Goal: Information Seeking & Learning: Find specific fact

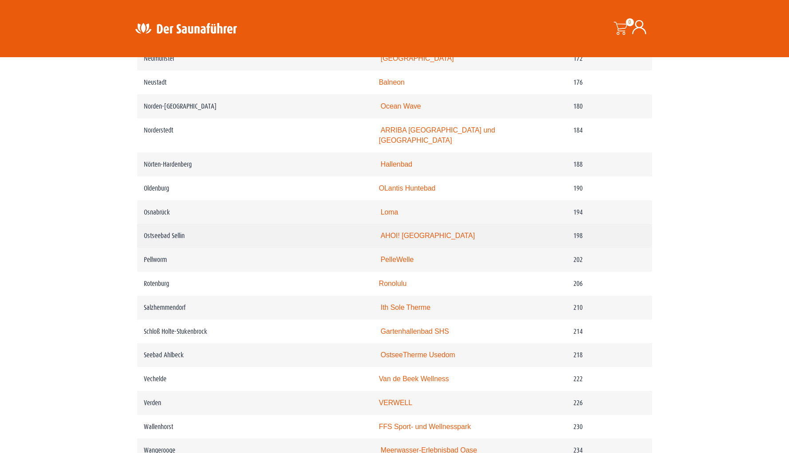
scroll to position [1475, 0]
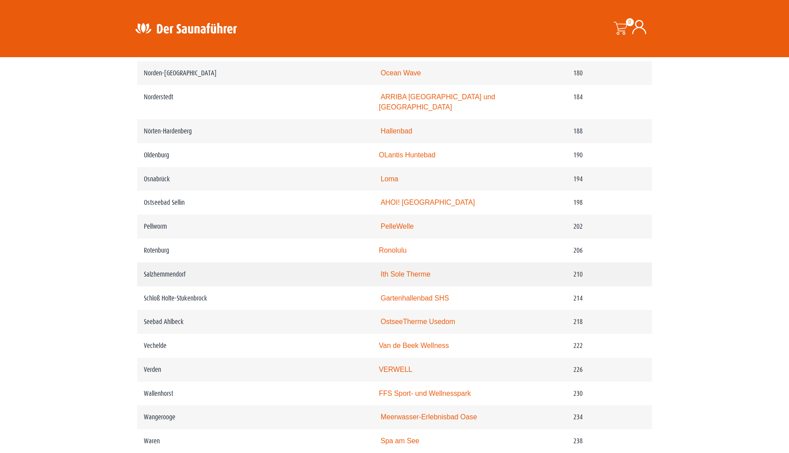
click at [399, 278] on link "Ith Sole Therme" at bounding box center [406, 275] width 50 height 8
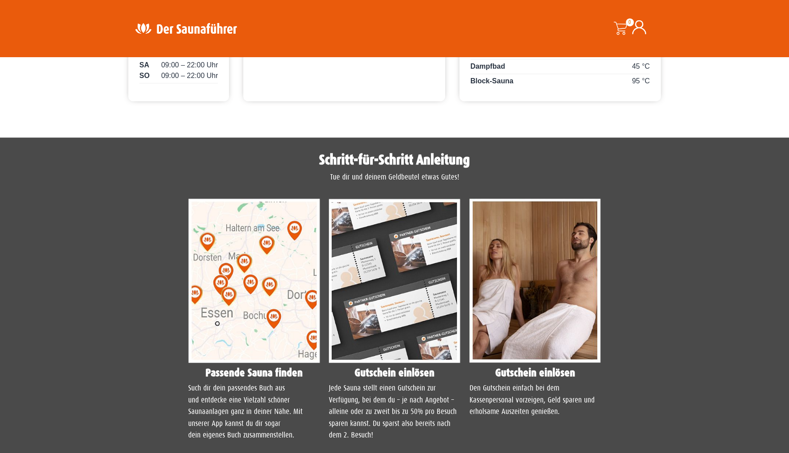
scroll to position [543, 0]
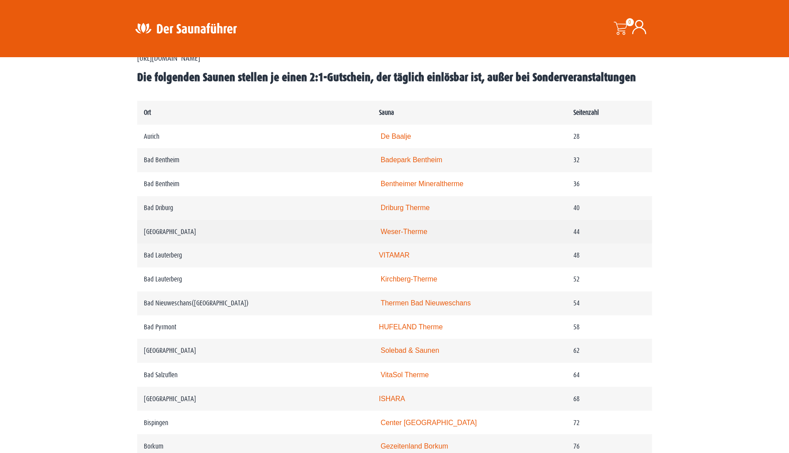
scroll to position [543, 0]
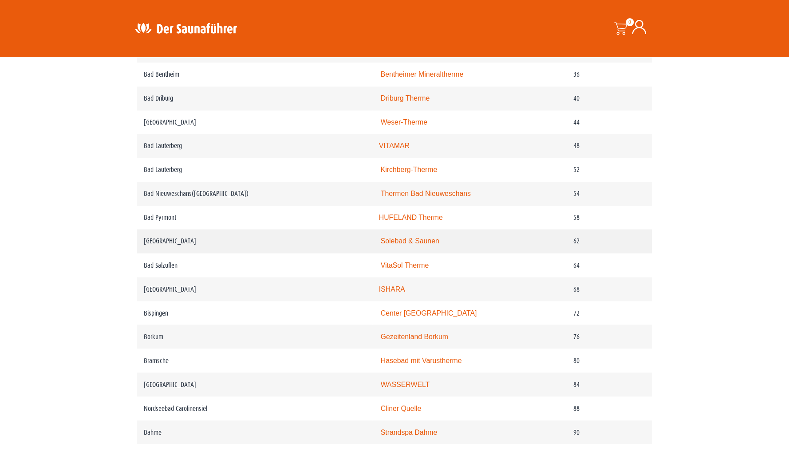
click at [404, 245] on link "Solebad & Saunen" at bounding box center [410, 241] width 59 height 8
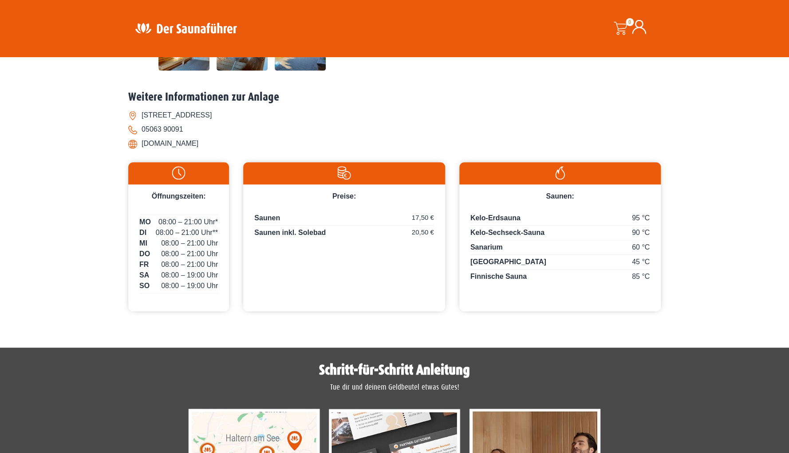
scroll to position [179, 0]
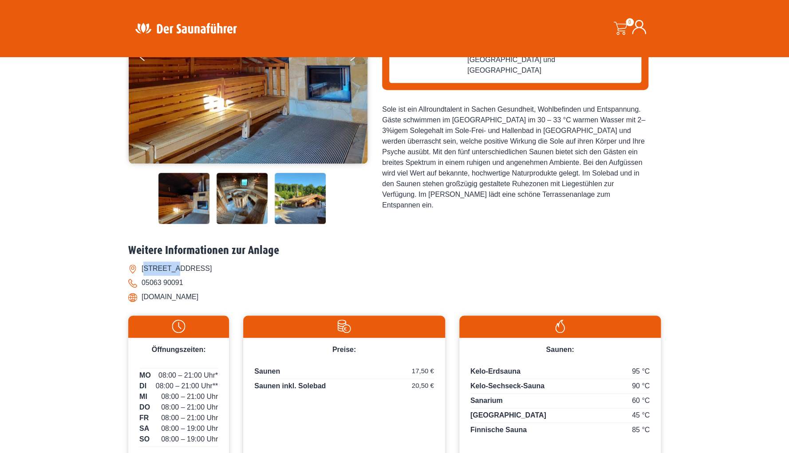
drag, startPoint x: 145, startPoint y: 270, endPoint x: 173, endPoint y: 270, distance: 28.0
click at [173, 270] on li "[STREET_ADDRESS]" at bounding box center [394, 269] width 532 height 14
click at [169, 267] on li "Solebadstraße 1, 31162 Bad Salzdetfurth" at bounding box center [394, 269] width 532 height 14
drag, startPoint x: 146, startPoint y: 268, endPoint x: 279, endPoint y: 267, distance: 133.1
click at [279, 267] on li "Solebadstraße 1, 31162 Bad Salzdetfurth" at bounding box center [394, 269] width 532 height 14
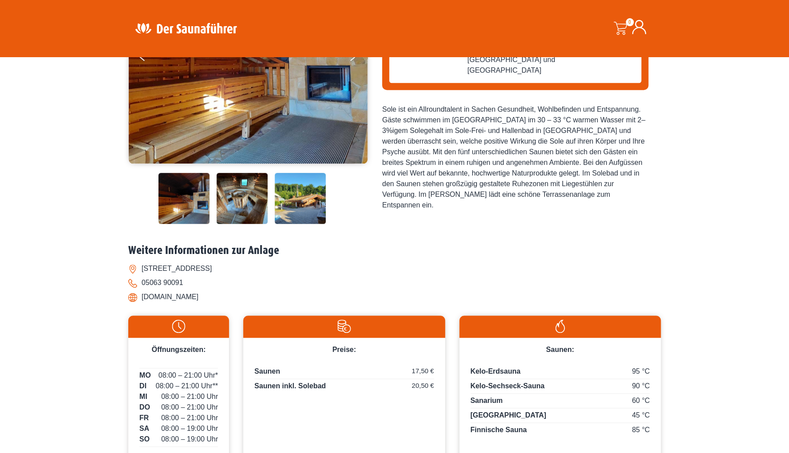
copy li "Solebadstraße 1, 31162 Bad Salzdetfurth"
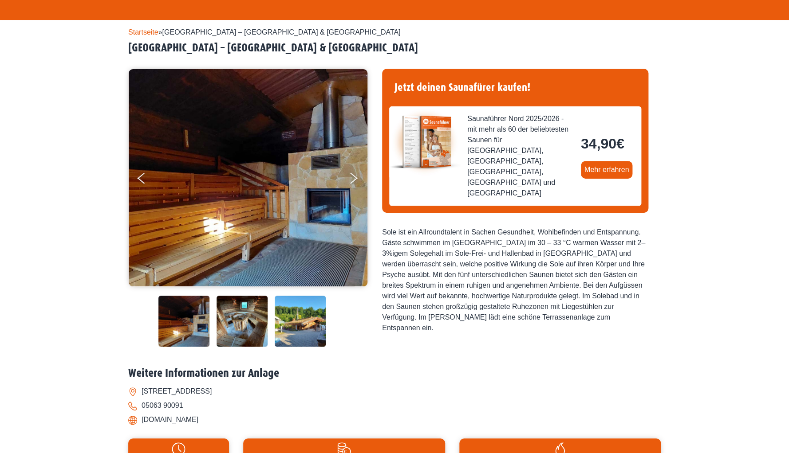
scroll to position [0, 0]
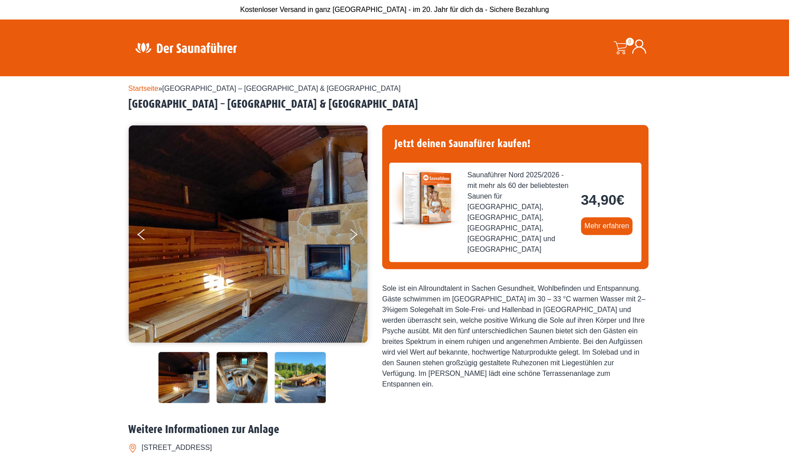
click at [404, 102] on h2 "Bad Salzdetfurth – Solebad & Saunen" at bounding box center [394, 105] width 532 height 14
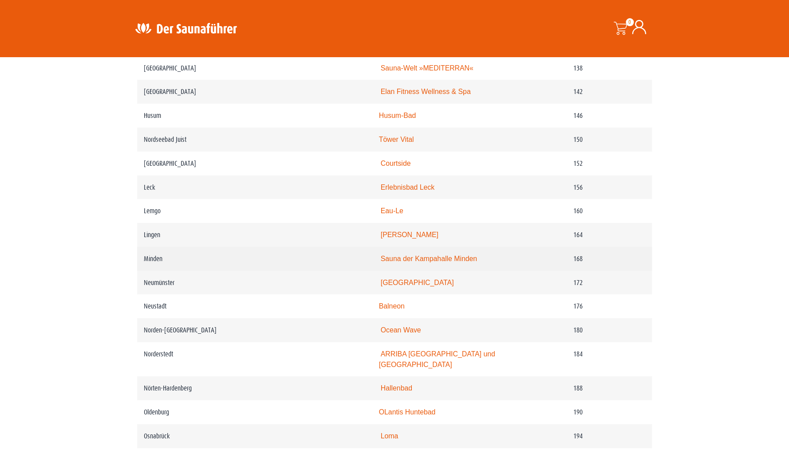
scroll to position [1320, 0]
